Goal: Entertainment & Leisure: Browse casually

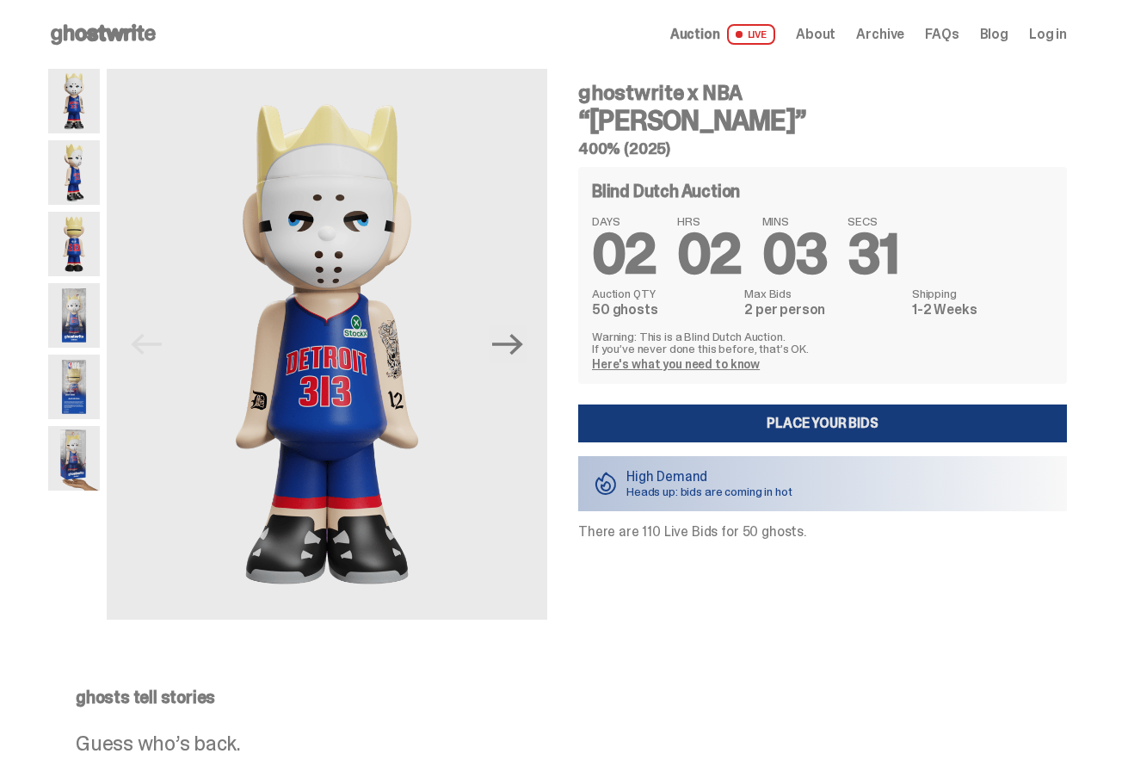
scroll to position [3, 0]
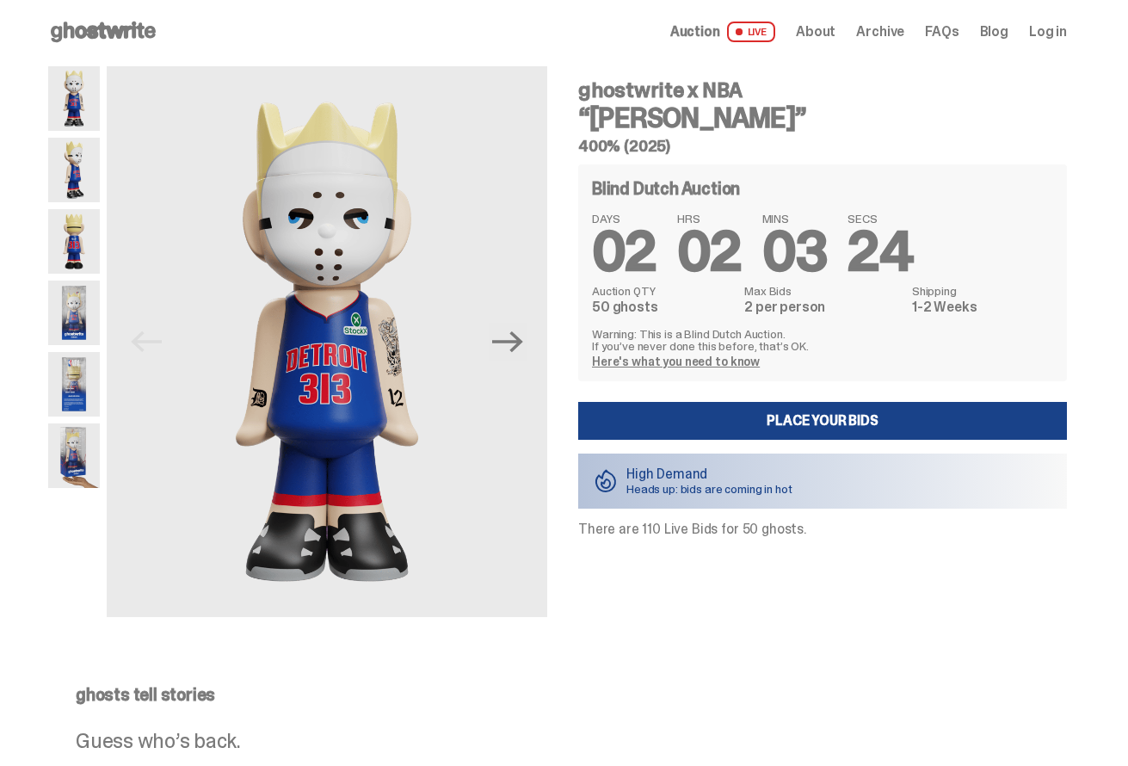
click at [90, 248] on img at bounding box center [74, 241] width 52 height 65
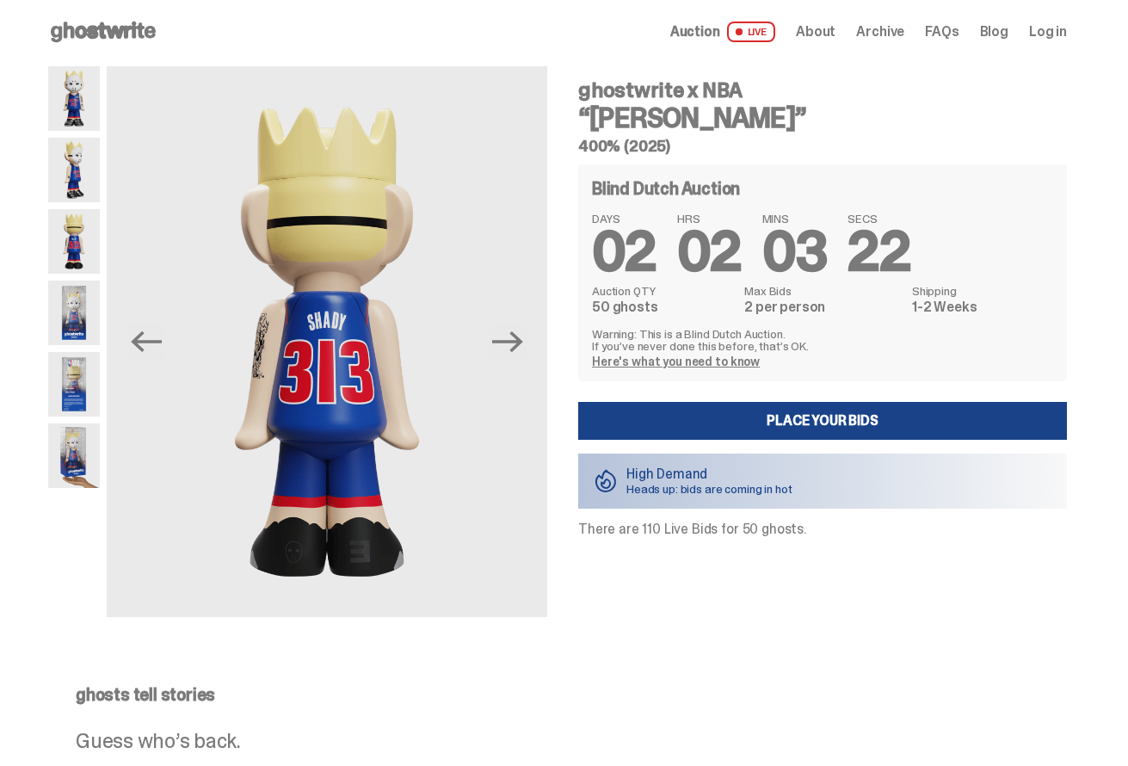
drag, startPoint x: 77, startPoint y: 312, endPoint x: 88, endPoint y: 312, distance: 10.4
click at [77, 312] on img at bounding box center [74, 313] width 52 height 65
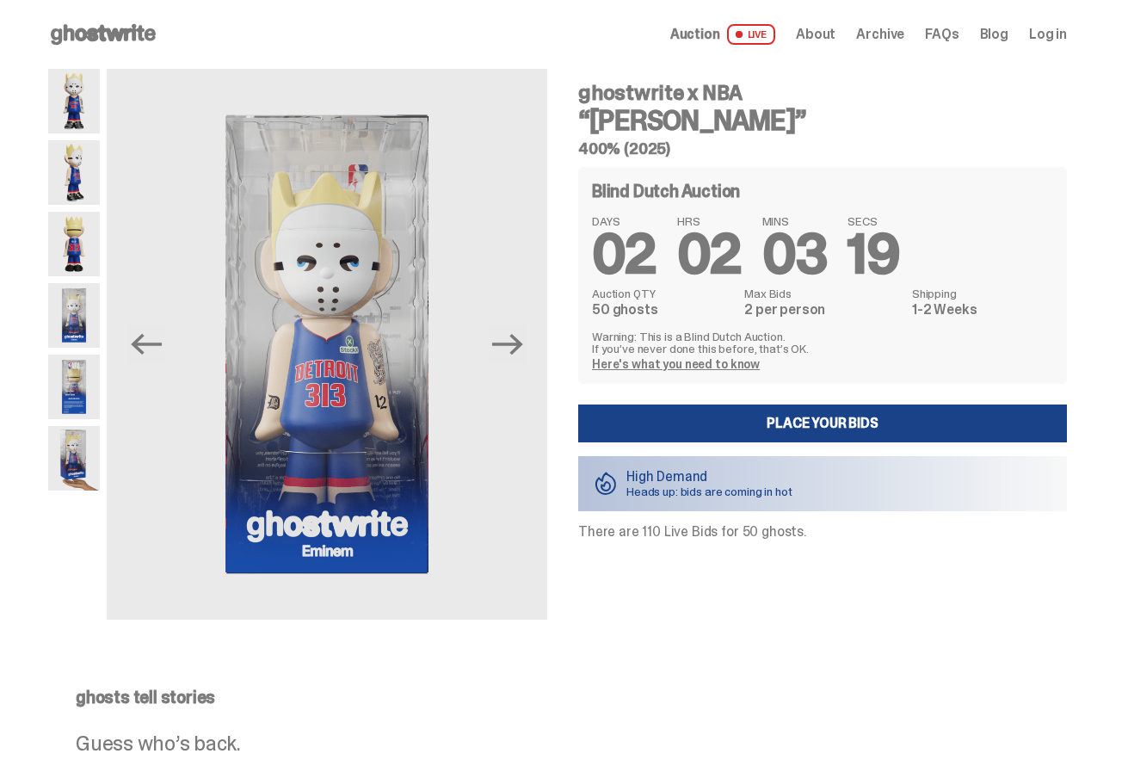
click at [96, 102] on img at bounding box center [74, 101] width 52 height 65
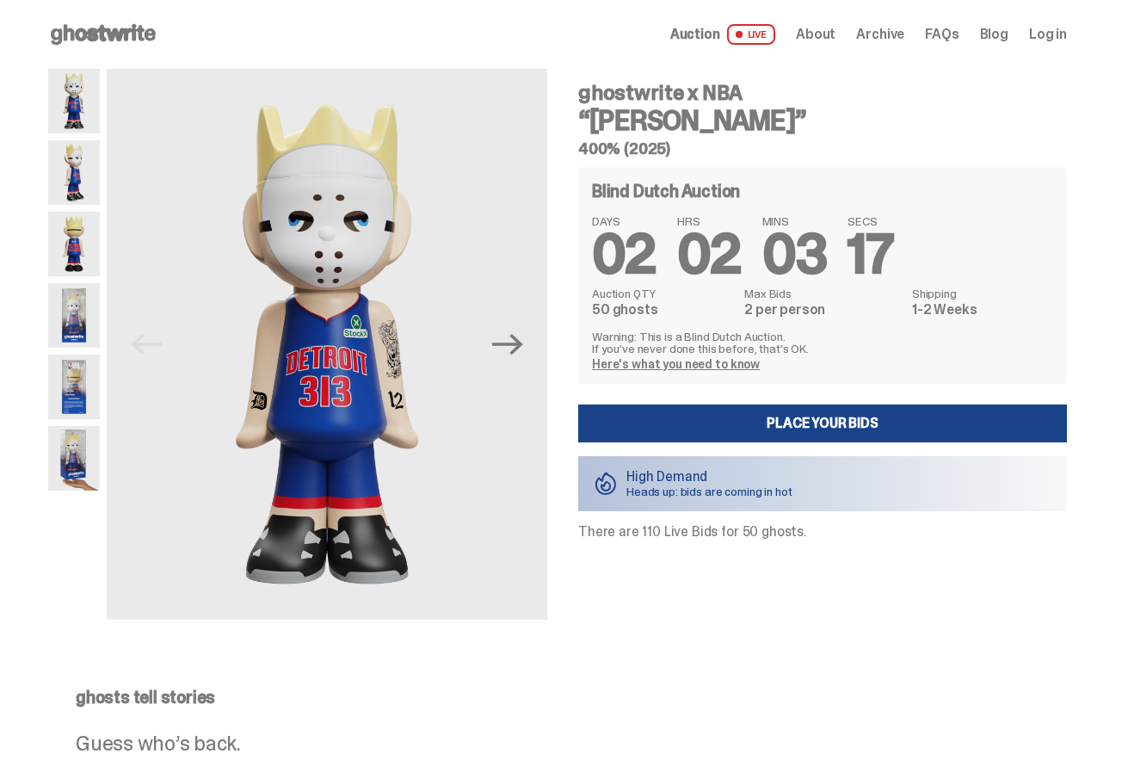
drag, startPoint x: 83, startPoint y: 448, endPoint x: 76, endPoint y: 413, distance: 36.0
click at [83, 446] on img at bounding box center [74, 458] width 52 height 65
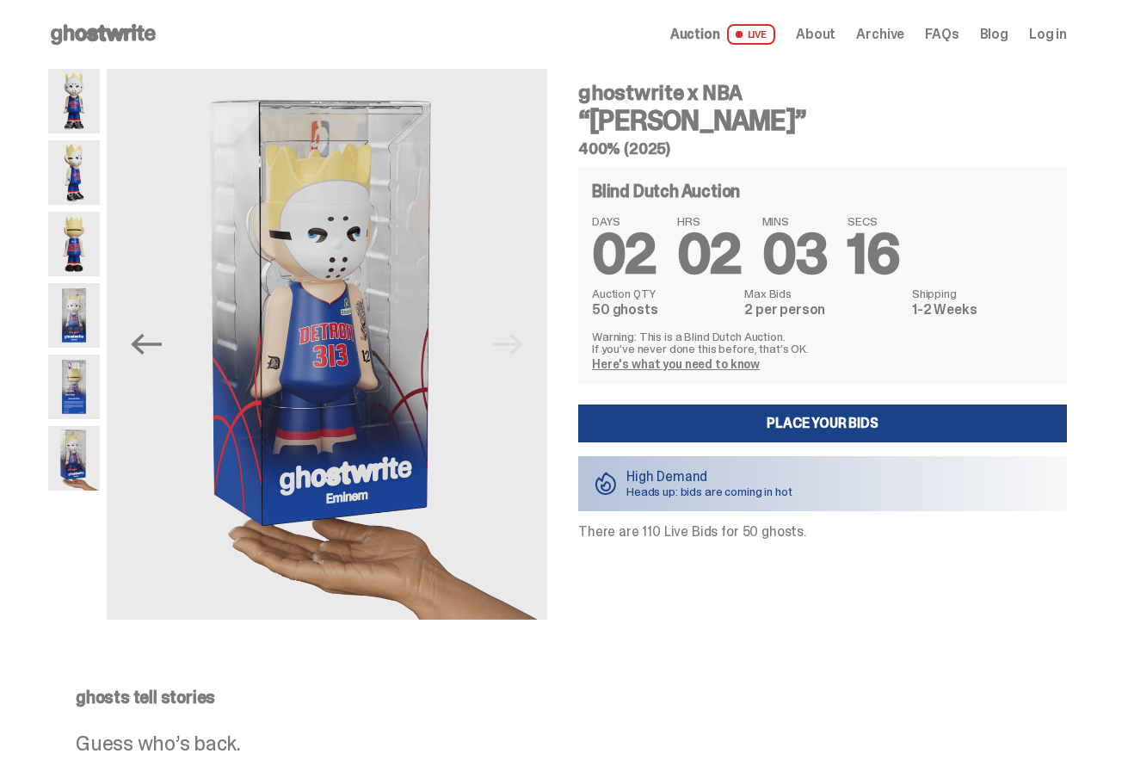
click at [77, 395] on img at bounding box center [74, 387] width 52 height 65
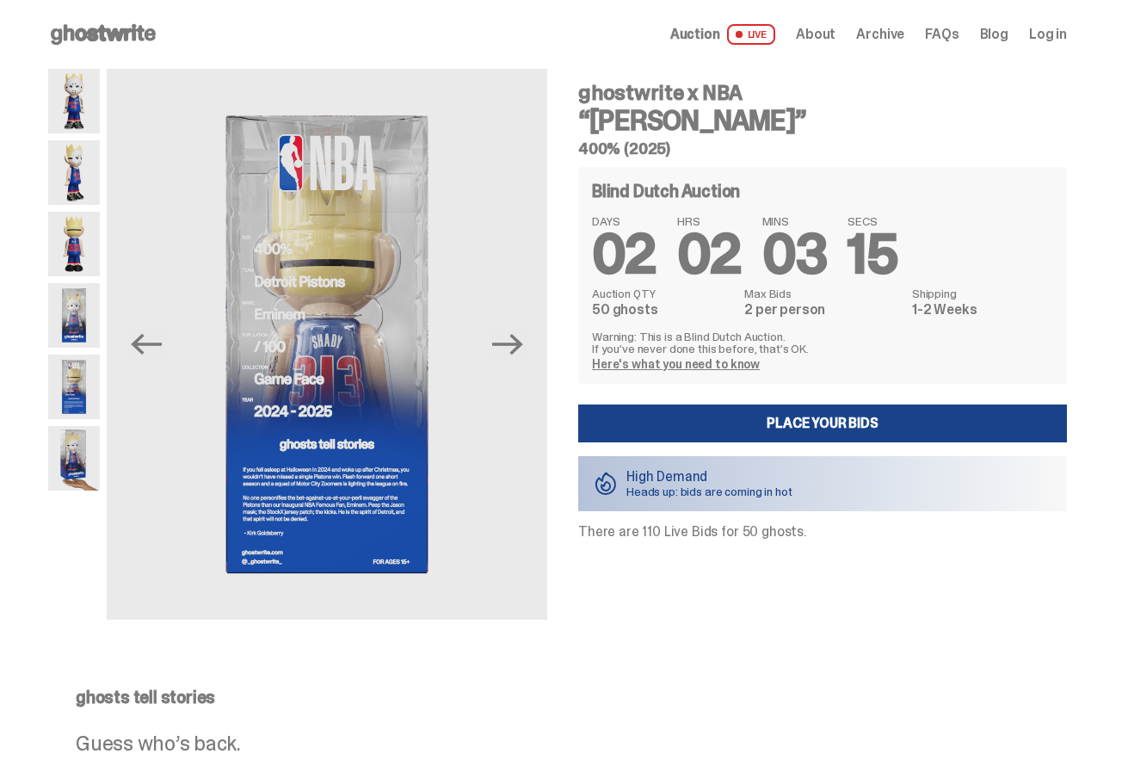
click at [72, 310] on img at bounding box center [74, 315] width 52 height 65
